Goal: Task Accomplishment & Management: Use online tool/utility

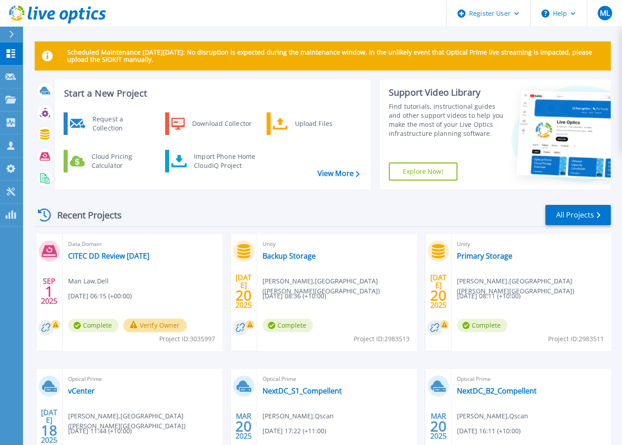
click at [16, 35] on div at bounding box center [15, 34] width 14 height 15
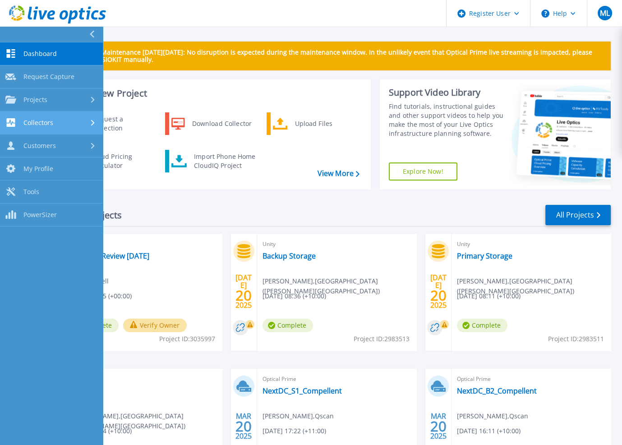
click at [92, 123] on icon at bounding box center [93, 122] width 4 height 6
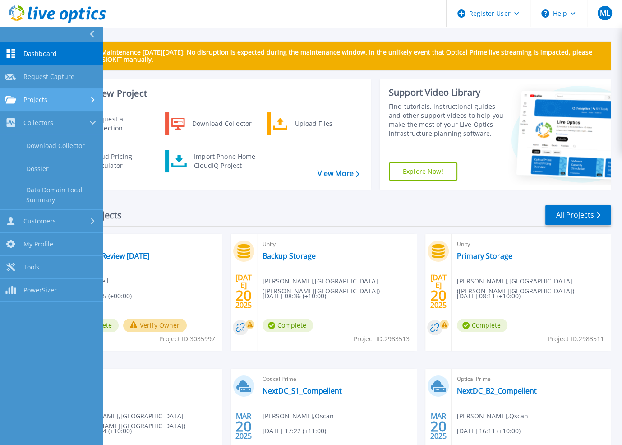
click at [73, 102] on div "Projects" at bounding box center [51, 100] width 92 height 8
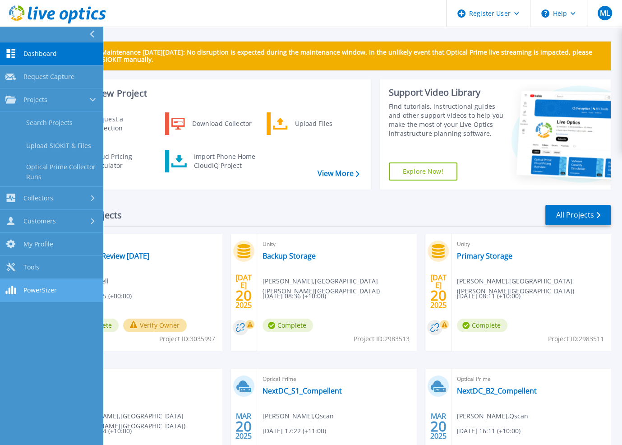
click at [36, 289] on span "PowerSizer" at bounding box center [39, 290] width 33 height 8
click at [221, 214] on div "Recent Projects All Projects" at bounding box center [323, 215] width 576 height 23
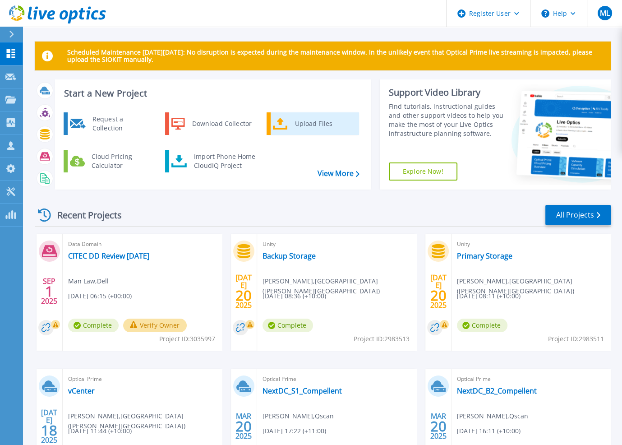
click at [304, 126] on div "Upload Files" at bounding box center [323, 124] width 67 height 18
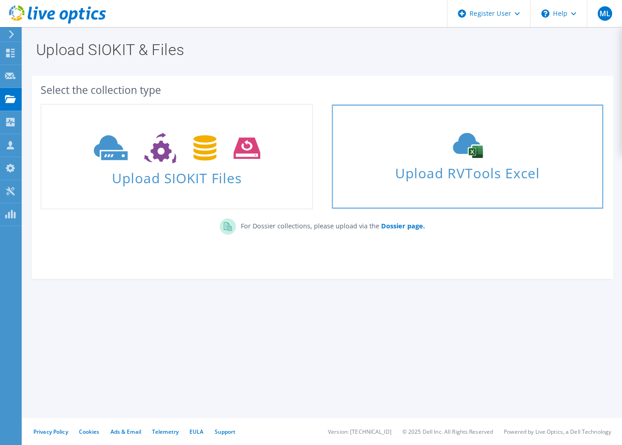
click at [469, 152] on use at bounding box center [468, 145] width 30 height 25
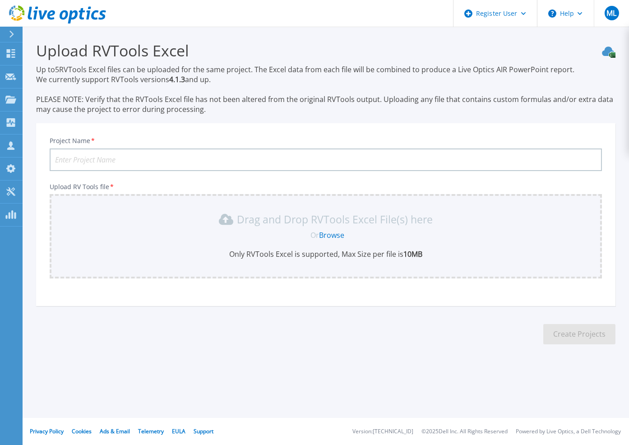
click at [441, 161] on input "Project Name *" at bounding box center [326, 159] width 552 height 23
type input "St Andrew Anglican College VSAN"
click at [333, 231] on link "Browse" at bounding box center [331, 235] width 25 height 10
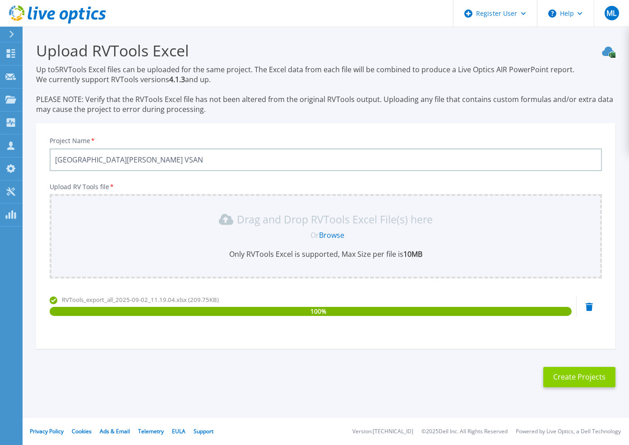
click at [568, 377] on button "Create Projects" at bounding box center [579, 377] width 72 height 20
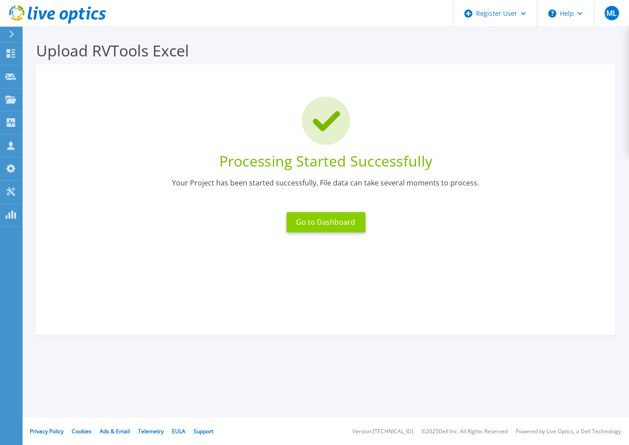
click at [354, 221] on button "Go to Dashboard" at bounding box center [325, 222] width 79 height 20
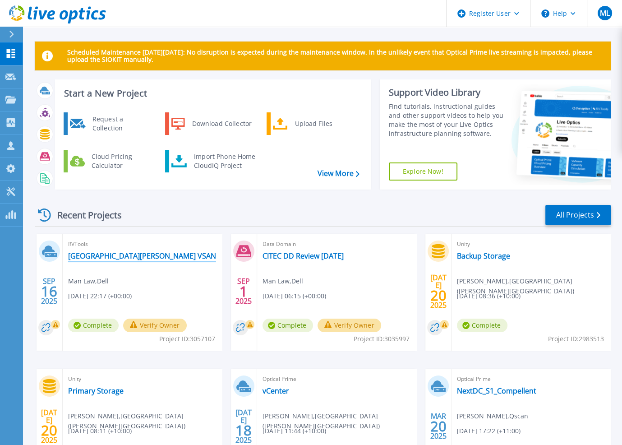
click at [151, 251] on link "[GEOGRAPHIC_DATA][PERSON_NAME] VSAN" at bounding box center [142, 255] width 148 height 9
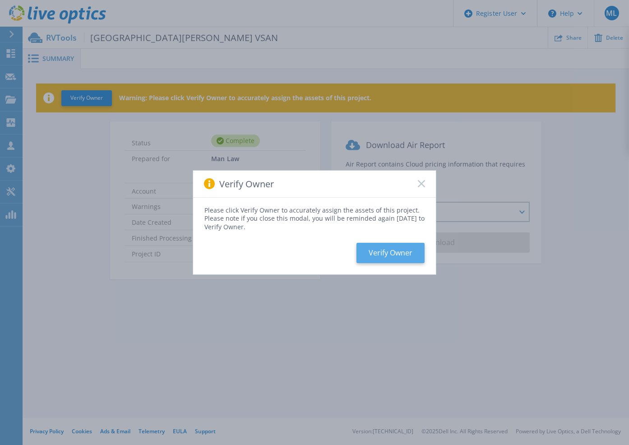
click at [407, 252] on button "Verify Owner" at bounding box center [390, 253] width 68 height 20
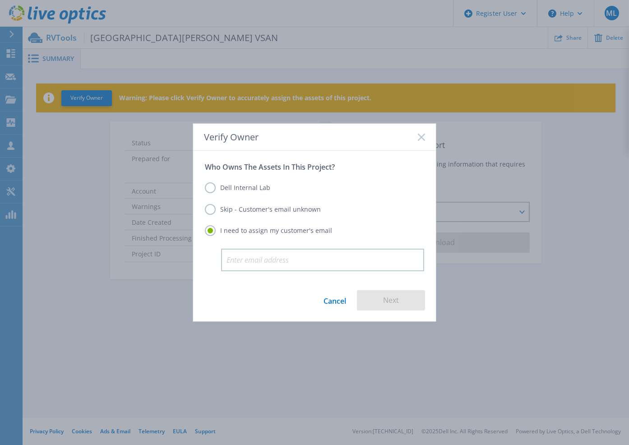
click at [212, 211] on label "Skip - Customer's email unknown" at bounding box center [263, 209] width 116 height 11
click at [0, 0] on input "Skip - Customer's email unknown" at bounding box center [0, 0] width 0 height 0
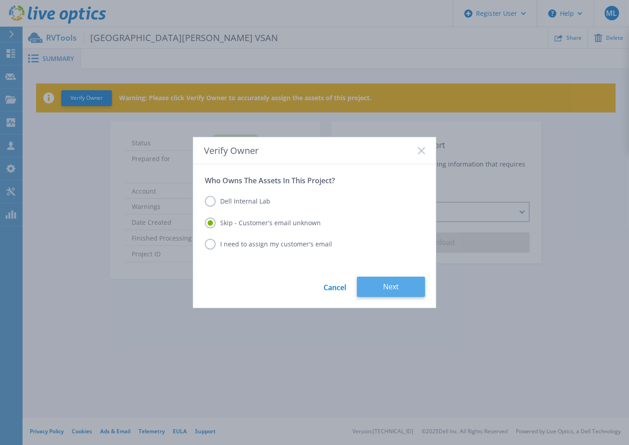
click at [384, 285] on button "Next" at bounding box center [391, 286] width 68 height 20
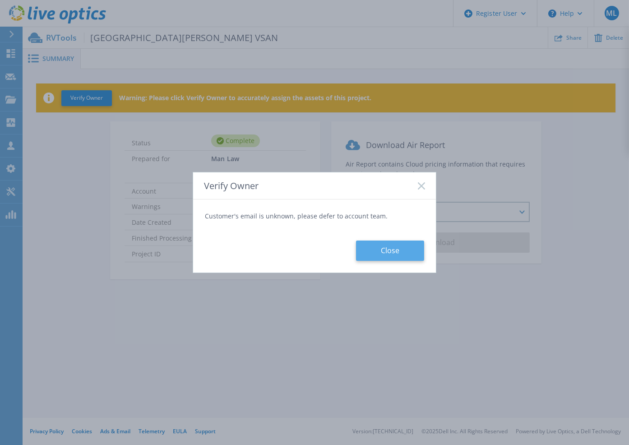
click at [399, 254] on button "Close" at bounding box center [390, 250] width 68 height 20
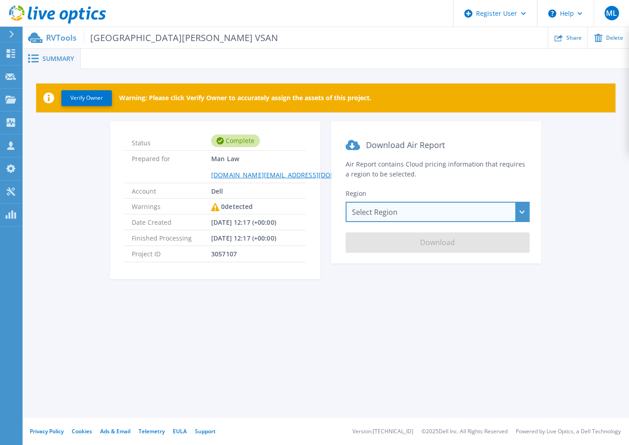
click at [403, 214] on div "Select Region Asia Pacific (Hong Kong) Asia Pacific (Mumbai) Asia Pacific (Seou…" at bounding box center [437, 212] width 184 height 20
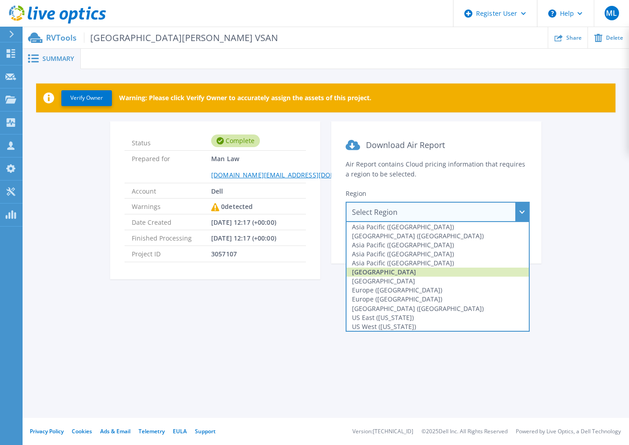
click at [400, 271] on div "[GEOGRAPHIC_DATA]" at bounding box center [437, 271] width 182 height 9
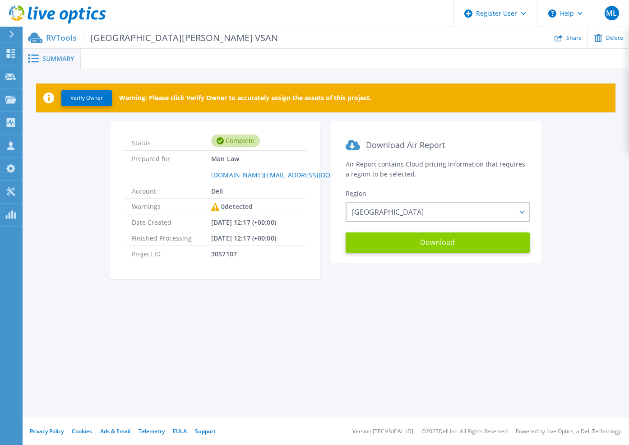
click at [432, 241] on button "Download" at bounding box center [437, 242] width 184 height 20
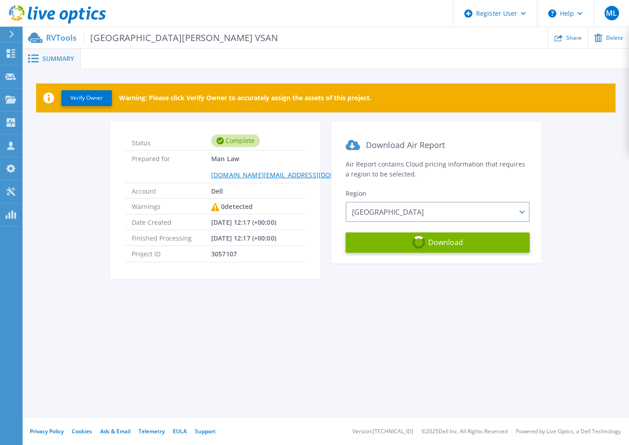
click at [54, 56] on span "Summary" at bounding box center [58, 58] width 32 height 6
click at [61, 38] on p "RVTools St Andrew Anglican College VSAN" at bounding box center [162, 37] width 232 height 10
click at [48, 54] on p "Dashboard" at bounding box center [39, 53] width 33 height 23
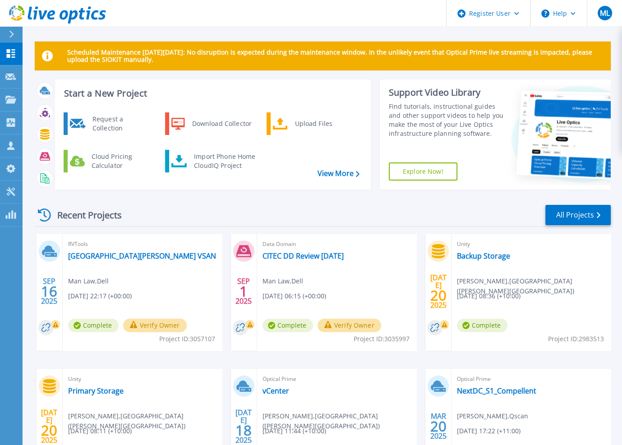
click at [346, 266] on div "Data Domain CITEC DD Review [DATE] Man Law , Dell [DATE] 06:15 (+00:00) Complet…" at bounding box center [336, 292] width 159 height 117
click at [323, 254] on link "CITEC DD Review [DATE]" at bounding box center [302, 255] width 81 height 9
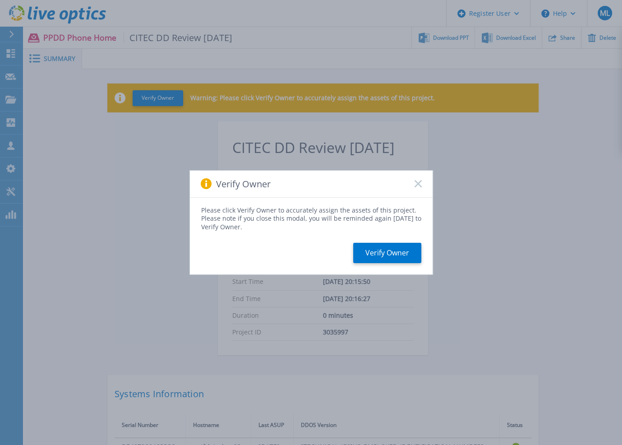
click at [418, 182] on icon at bounding box center [417, 183] width 7 height 7
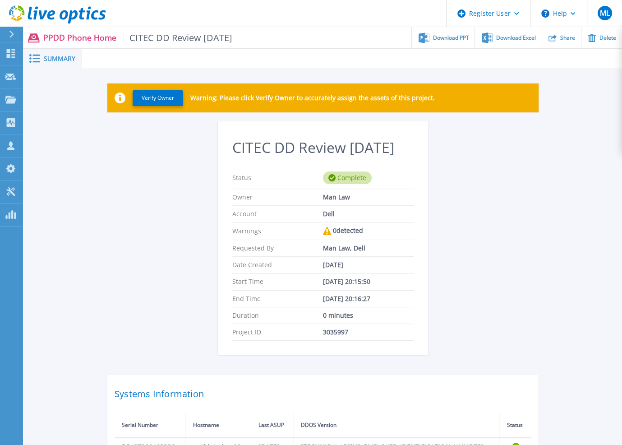
click at [44, 58] on span "Summary" at bounding box center [60, 58] width 32 height 6
click at [61, 41] on p "PPDD Phone Home CITEC DD Review [DATE]" at bounding box center [137, 37] width 189 height 10
click at [56, 60] on span "Summary" at bounding box center [60, 58] width 32 height 6
click at [355, 180] on div "Complete" at bounding box center [347, 177] width 49 height 13
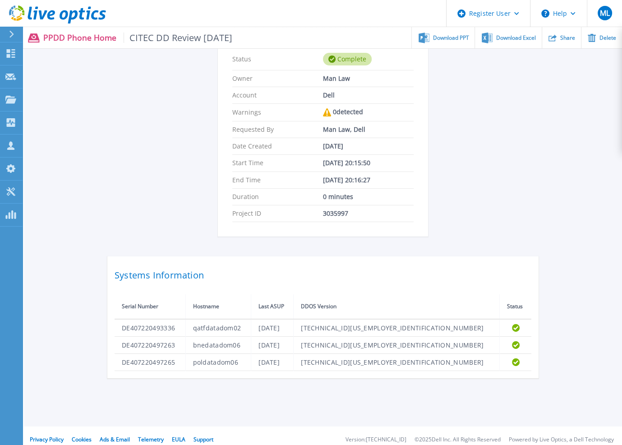
scroll to position [126, 0]
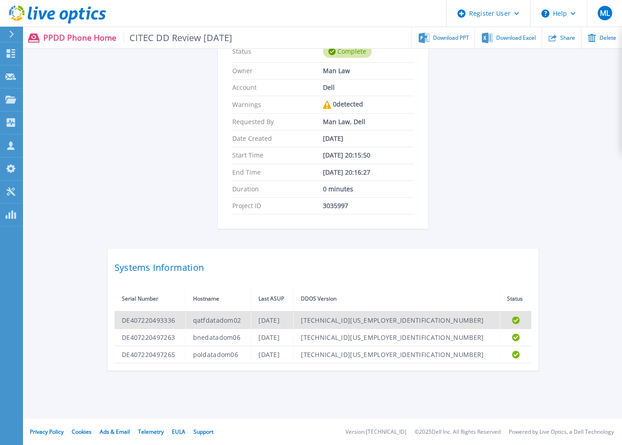
click at [507, 317] on td "Completed" at bounding box center [516, 320] width 32 height 18
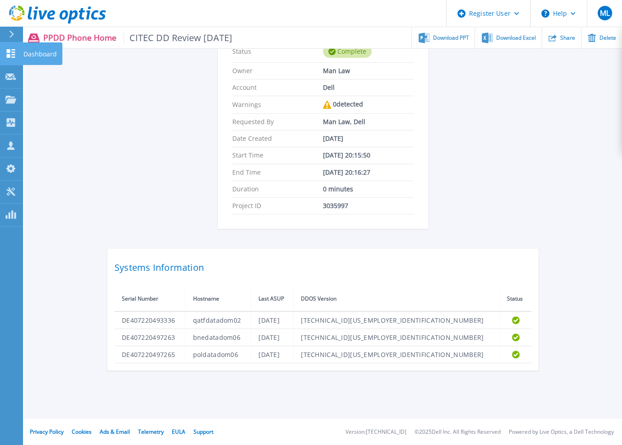
click at [9, 55] on icon at bounding box center [11, 53] width 9 height 9
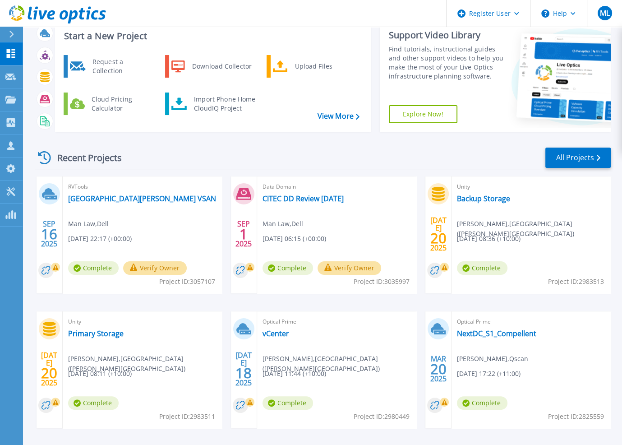
scroll to position [90, 0]
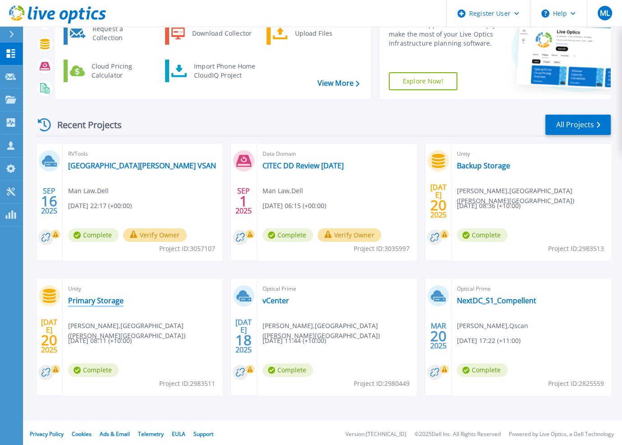
click at [107, 301] on link "Primary Storage" at bounding box center [95, 300] width 55 height 9
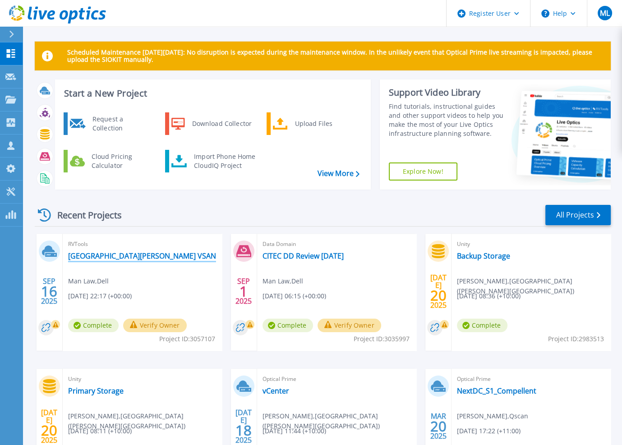
click at [158, 258] on link "[GEOGRAPHIC_DATA][PERSON_NAME] VSAN" at bounding box center [142, 255] width 148 height 9
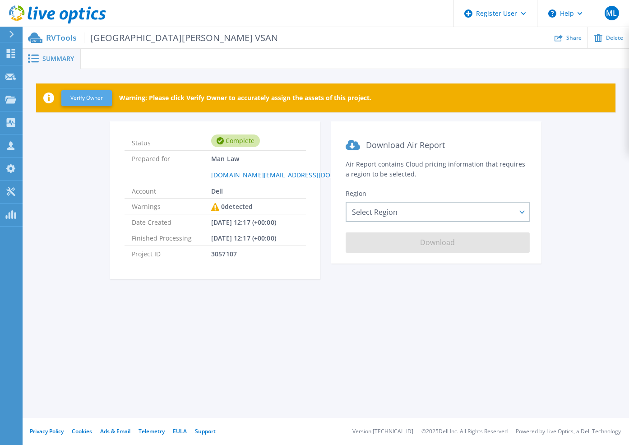
click at [90, 101] on button "Verify Owner" at bounding box center [86, 98] width 51 height 16
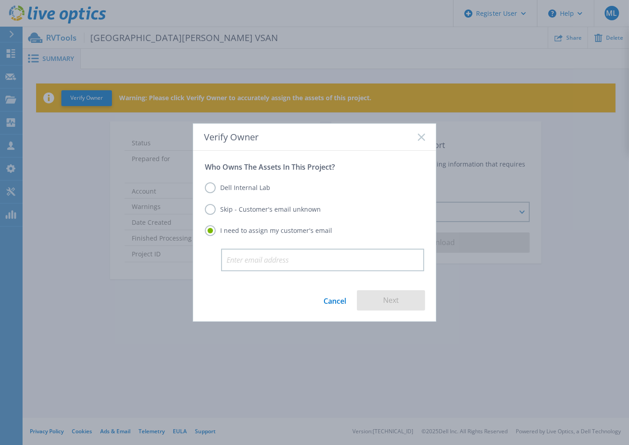
click at [223, 188] on label "Dell Internal Lab" at bounding box center [237, 187] width 65 height 11
click at [0, 0] on input "Dell Internal Lab" at bounding box center [0, 0] width 0 height 0
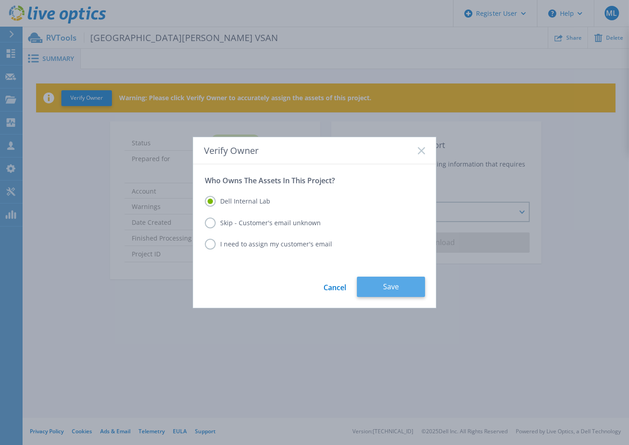
click at [372, 284] on button "Save" at bounding box center [391, 286] width 68 height 20
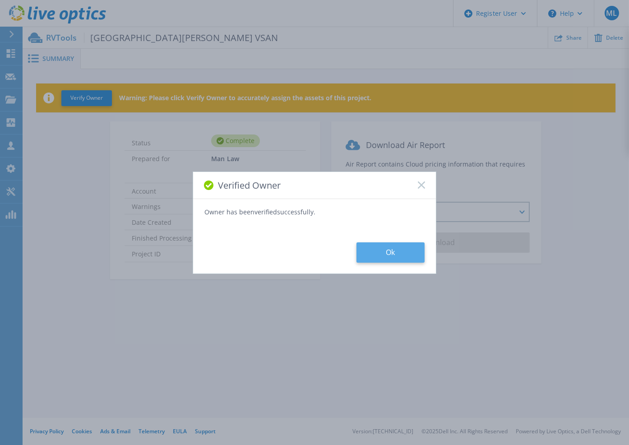
click at [401, 254] on button "Ok" at bounding box center [390, 252] width 68 height 20
